Goal: Task Accomplishment & Management: Use online tool/utility

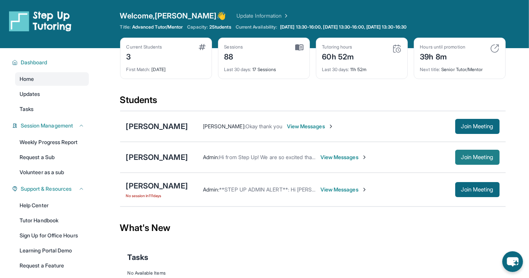
click at [480, 157] on span "Join Meeting" at bounding box center [478, 157] width 32 height 5
click at [475, 155] on span "Join Meeting" at bounding box center [478, 157] width 32 height 5
click at [483, 159] on span "Join Meeting" at bounding box center [478, 157] width 32 height 5
